Goal: Task Accomplishment & Management: Manage account settings

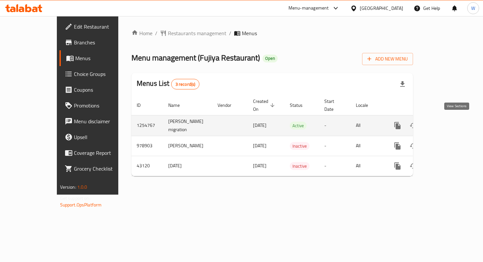
click at [449, 125] on icon "enhanced table" at bounding box center [445, 126] width 8 height 8
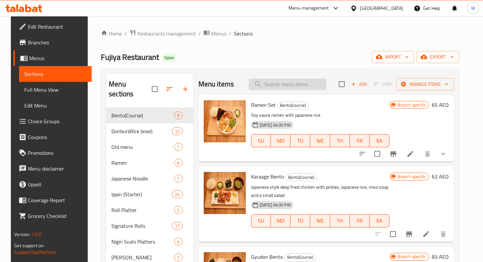
click at [271, 88] on input "search" at bounding box center [288, 85] width 78 height 12
paste input "Chicken Cutlet Don"
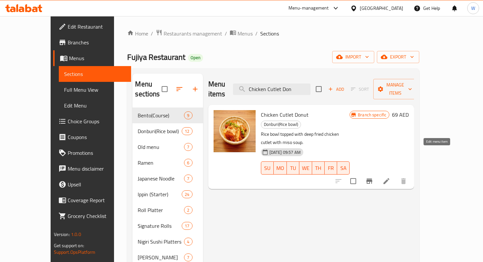
type input "Chicken Cutlet Don"
click at [390, 177] on icon at bounding box center [386, 181] width 8 height 8
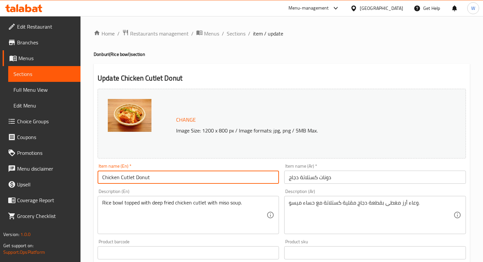
click at [210, 177] on input "Chicken Cutlet Donut" at bounding box center [188, 177] width 181 height 13
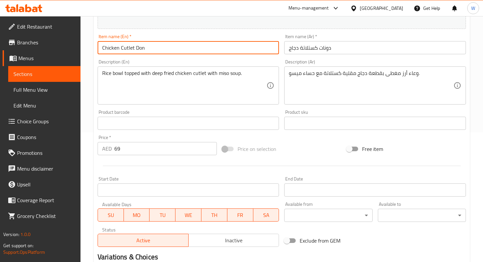
scroll to position [212, 0]
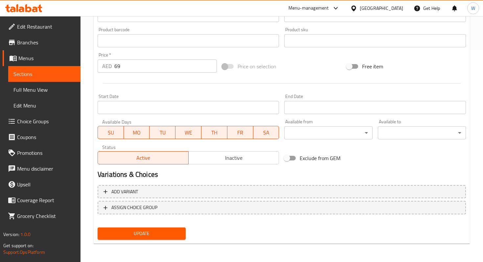
type input "Chicken Cutlet Don"
click at [165, 231] on span "Update" at bounding box center [142, 233] width 78 height 8
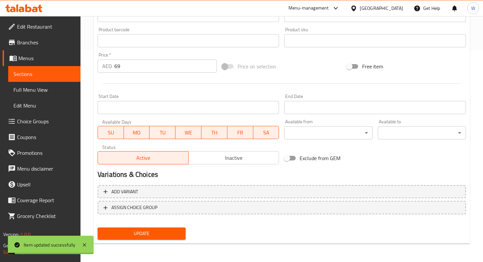
scroll to position [0, 0]
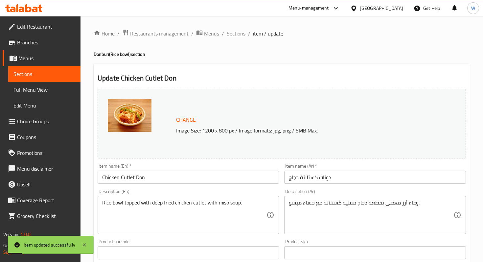
click at [238, 35] on span "Sections" at bounding box center [236, 34] width 19 height 8
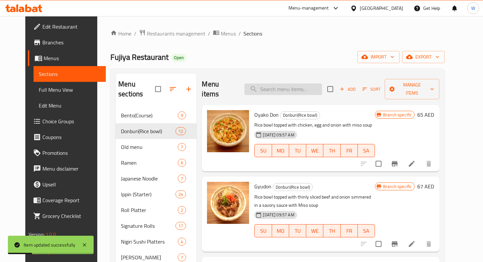
click at [282, 85] on input "search" at bounding box center [283, 89] width 78 height 12
paste input "Chicken Cutlet Don"
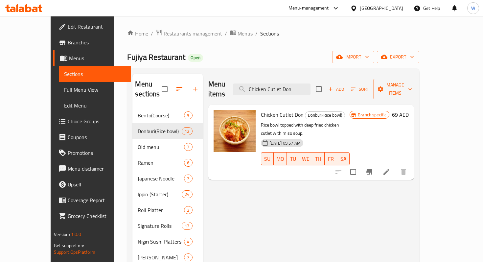
type input "Chicken Cutlet Don"
